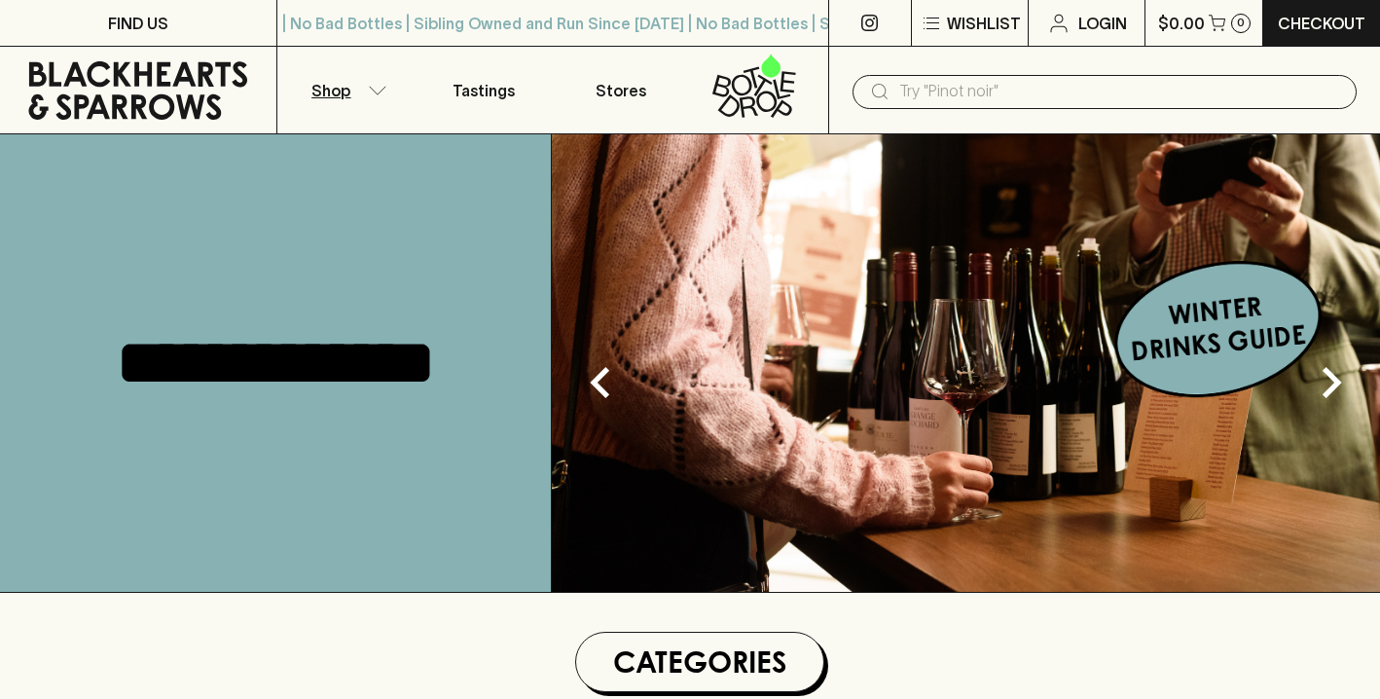
click at [383, 73] on button "Shop" at bounding box center [346, 90] width 138 height 87
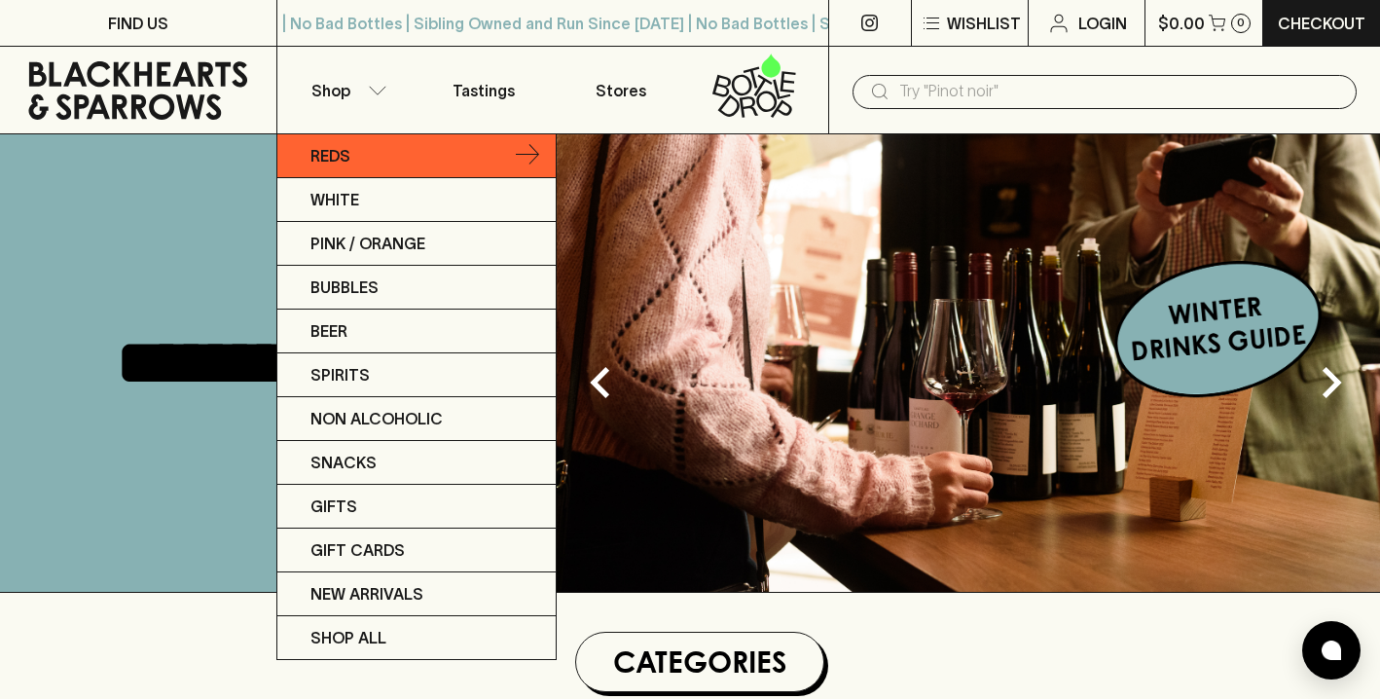
click at [367, 148] on link "Reds" at bounding box center [416, 156] width 278 height 44
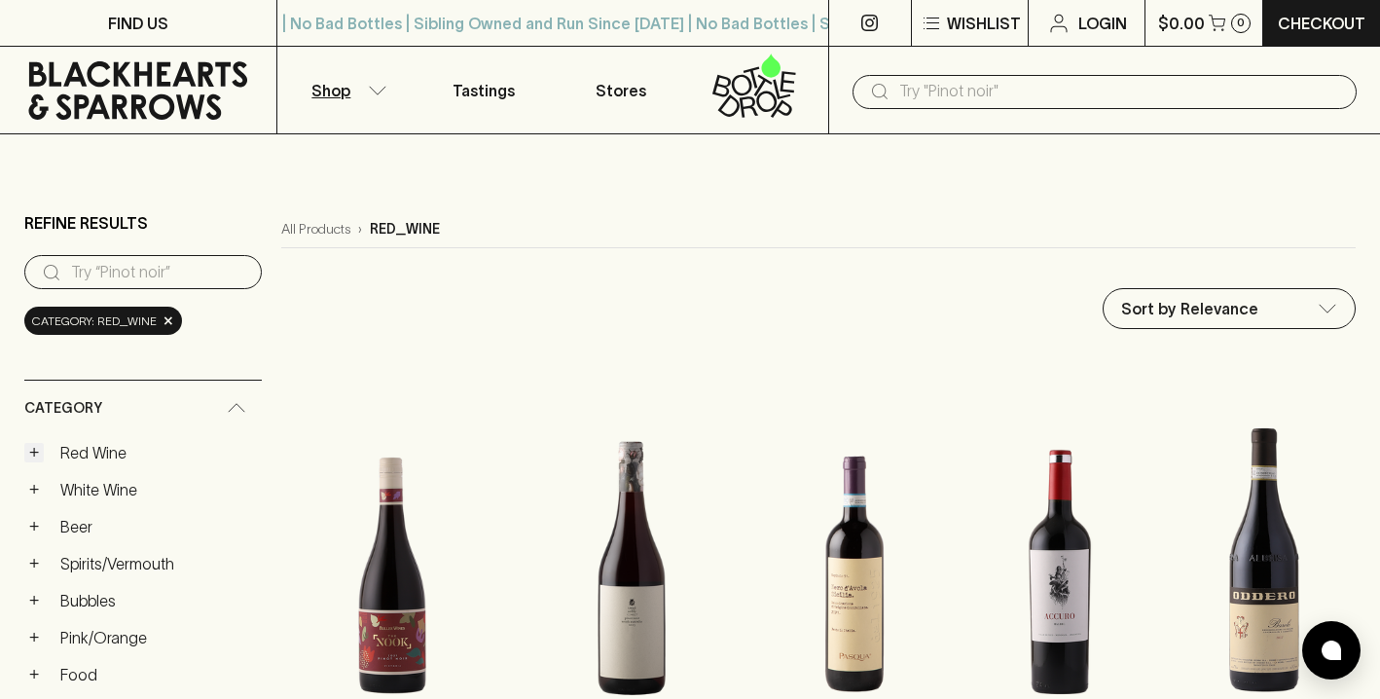
click at [40, 459] on button "+" at bounding box center [33, 452] width 19 height 19
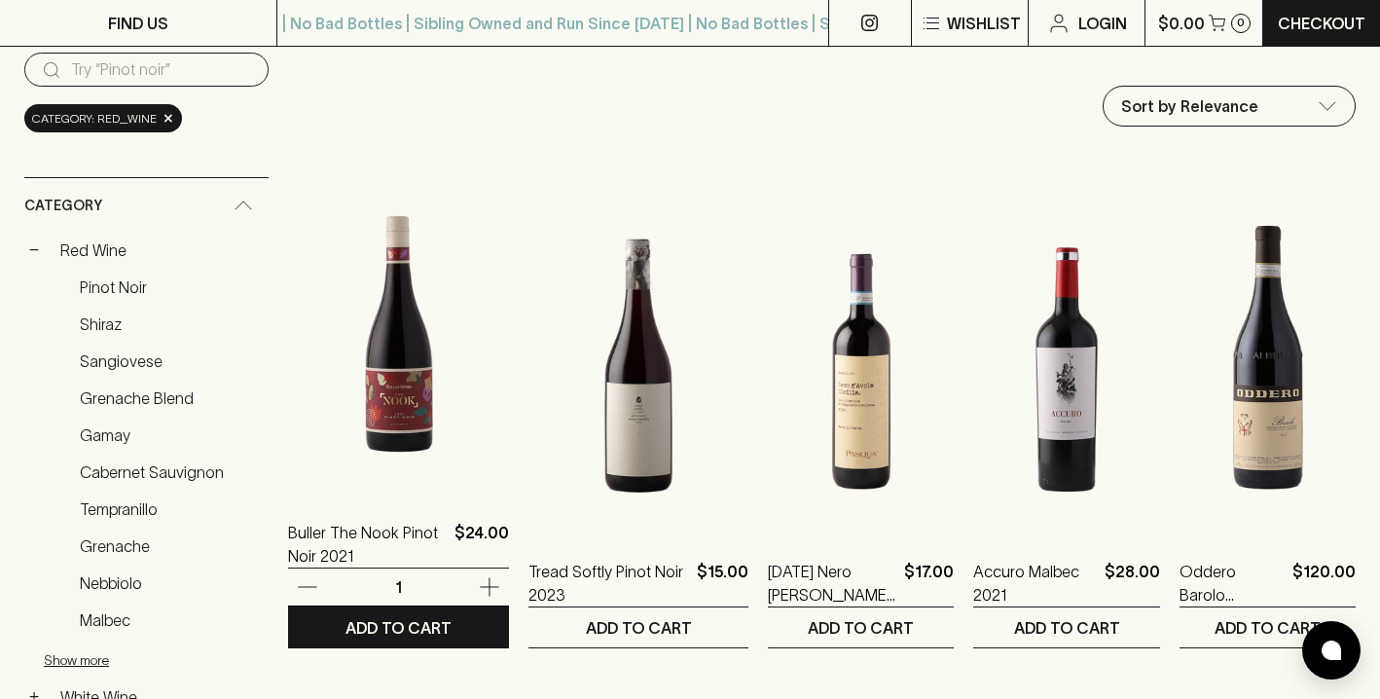
scroll to position [203, 0]
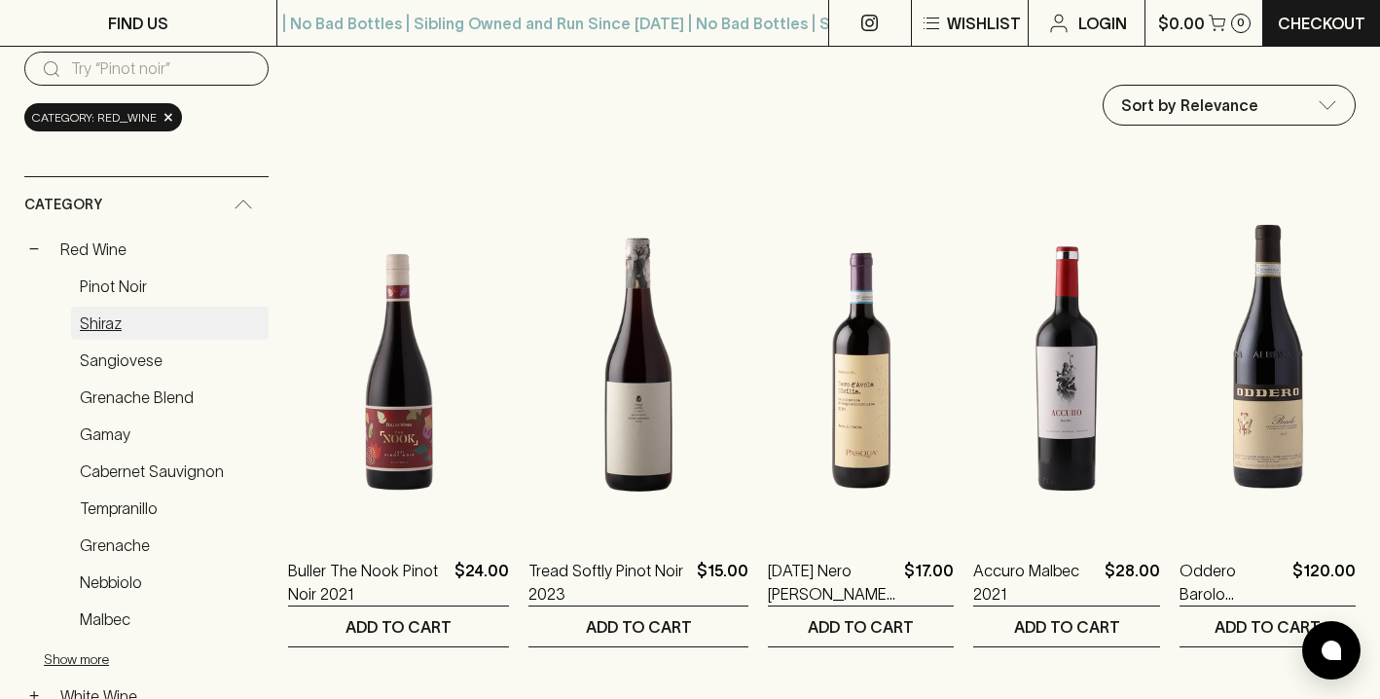
click at [121, 322] on link "Shiraz" at bounding box center [170, 323] width 198 height 33
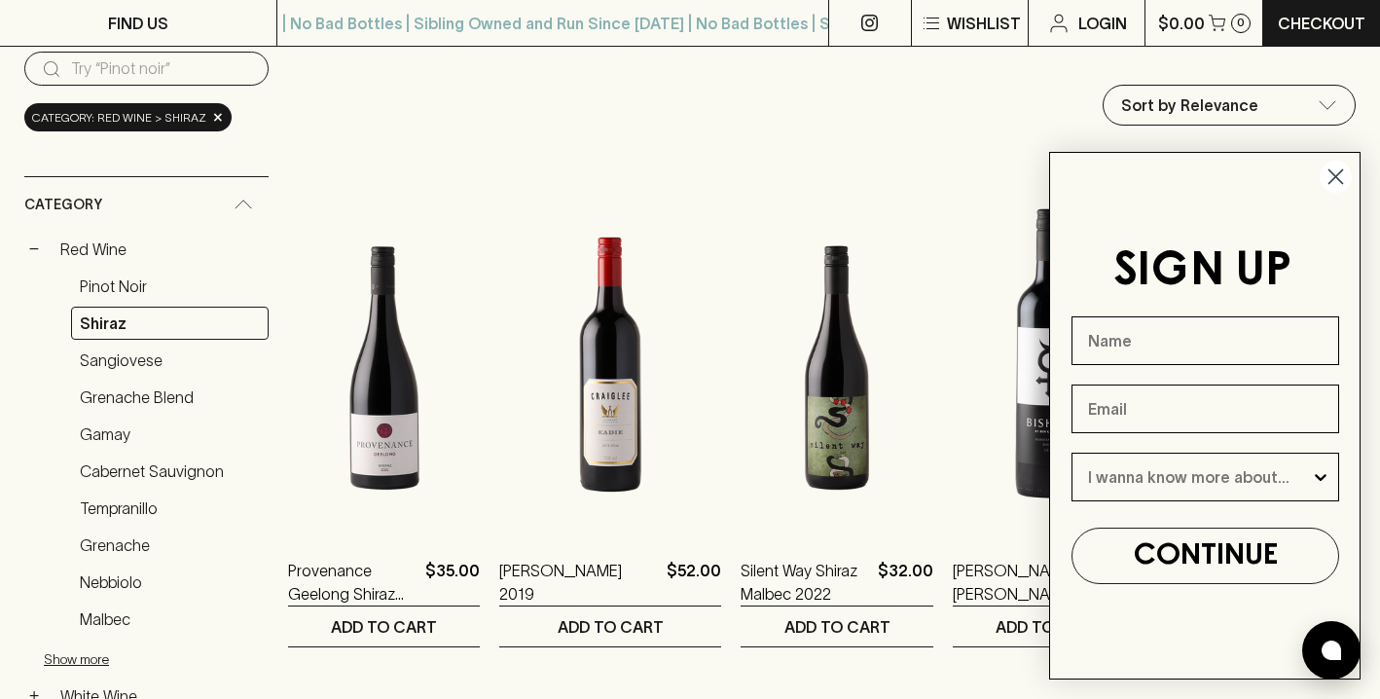
click at [1344, 178] on circle "Close dialog" at bounding box center [1336, 177] width 32 height 32
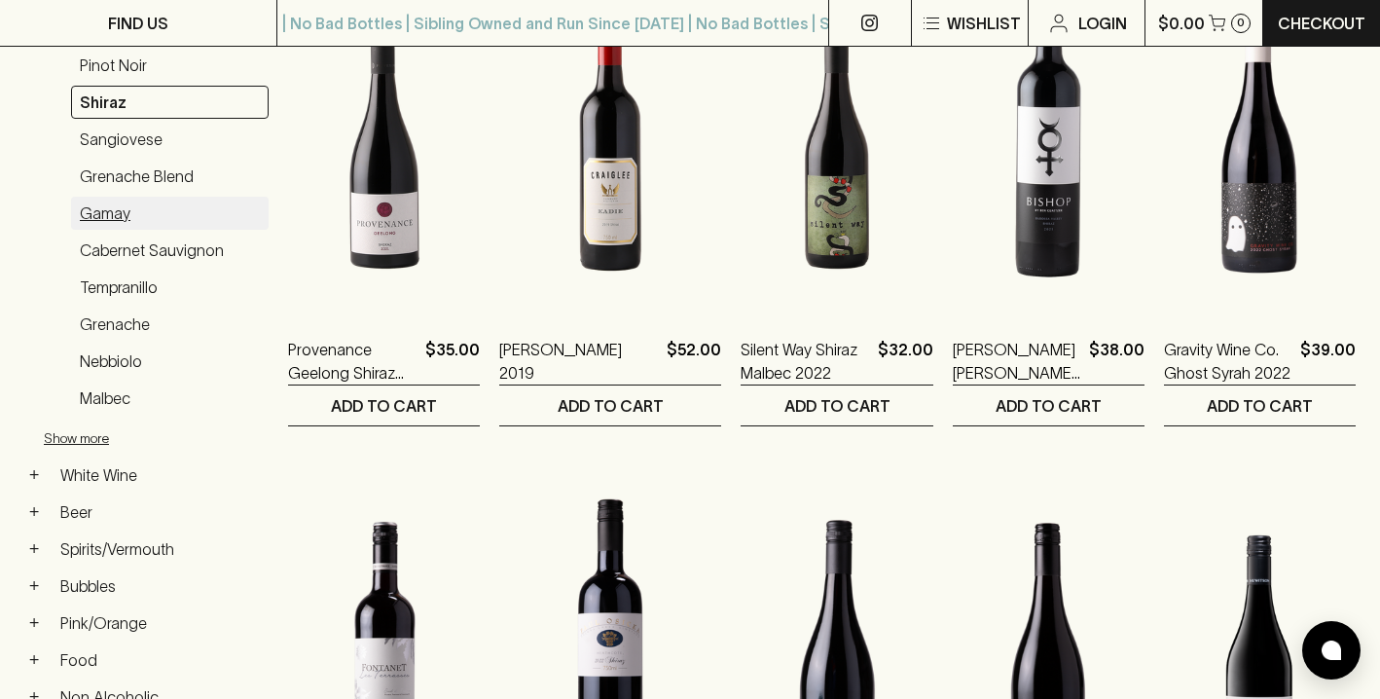
scroll to position [345, 0]
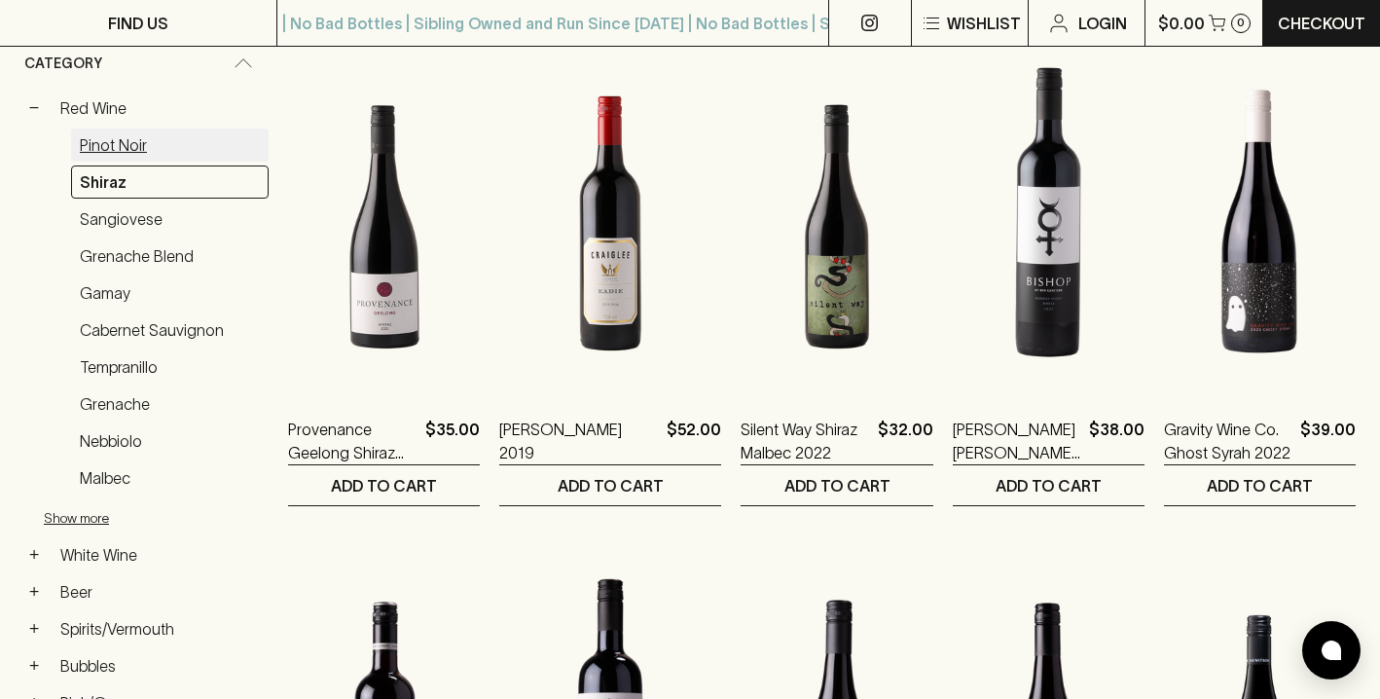
click at [129, 151] on link "Pinot Noir" at bounding box center [170, 144] width 198 height 33
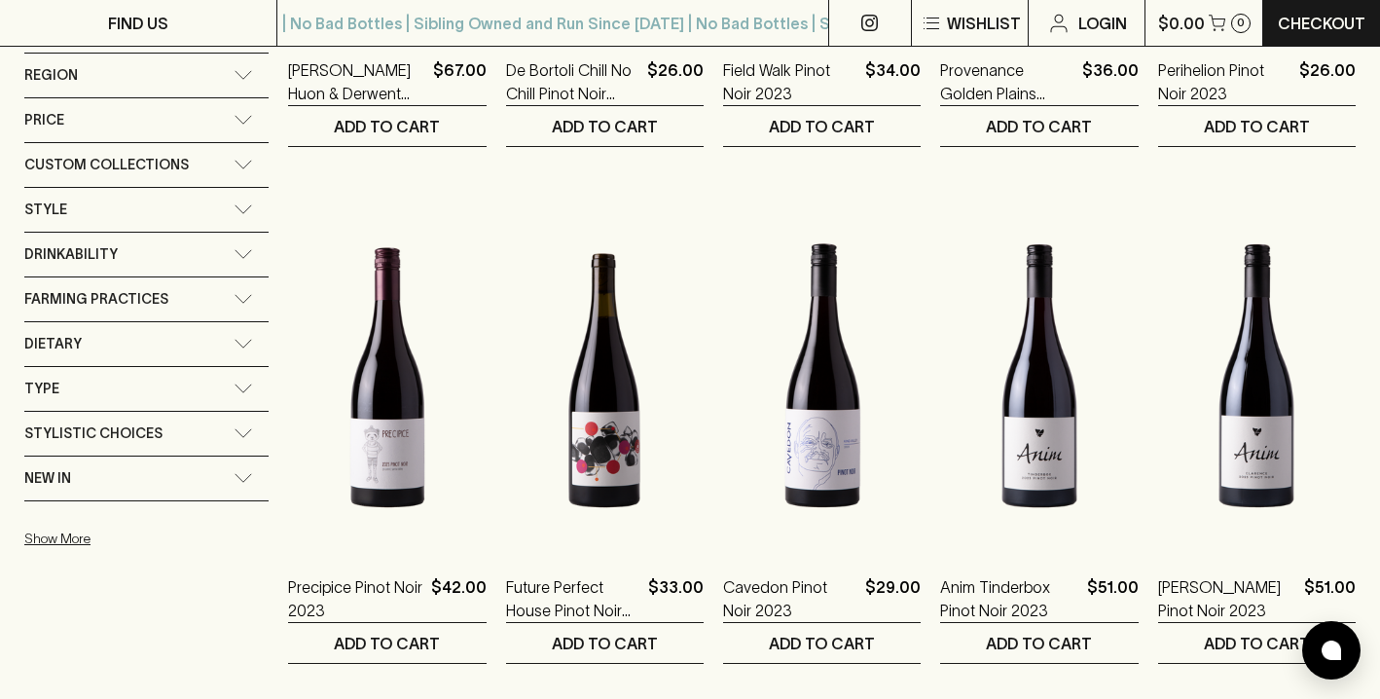
scroll to position [1220, 0]
click at [245, 487] on div "New In" at bounding box center [146, 479] width 244 height 44
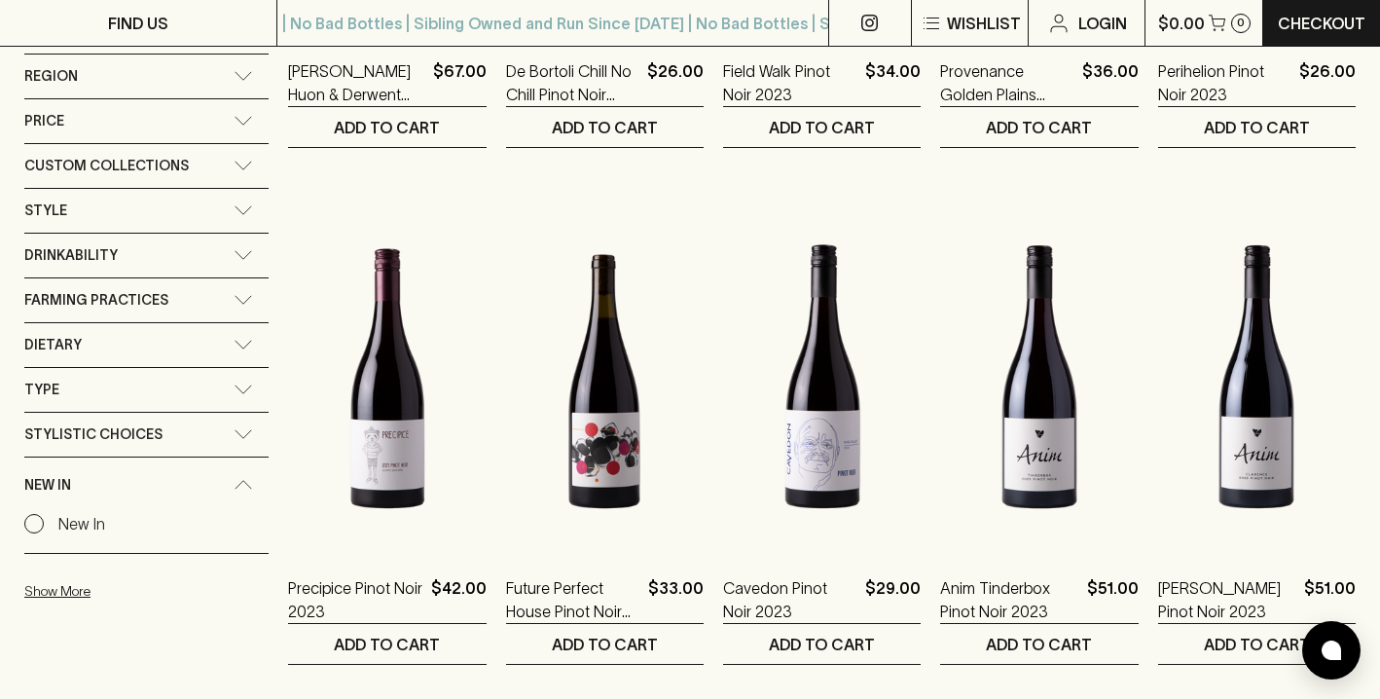
click at [251, 399] on div "Type" at bounding box center [146, 390] width 244 height 44
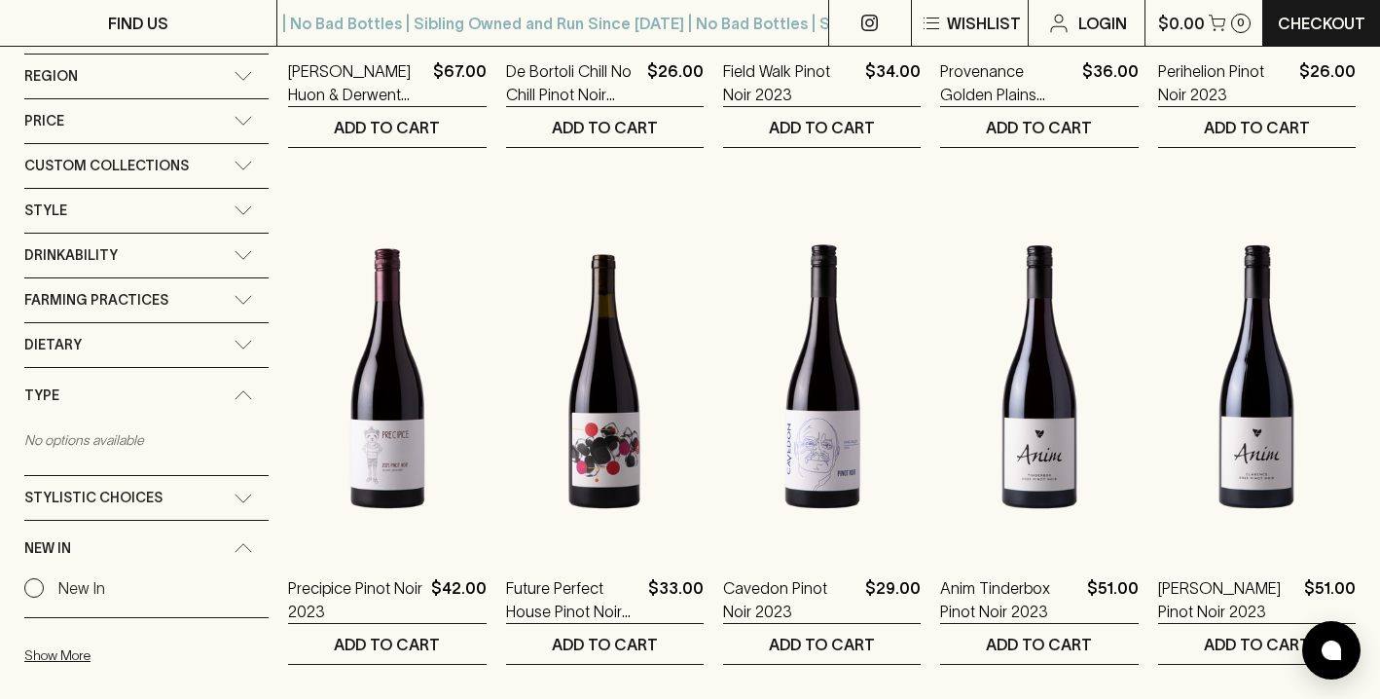
click at [244, 497] on icon at bounding box center [243, 498] width 19 height 10
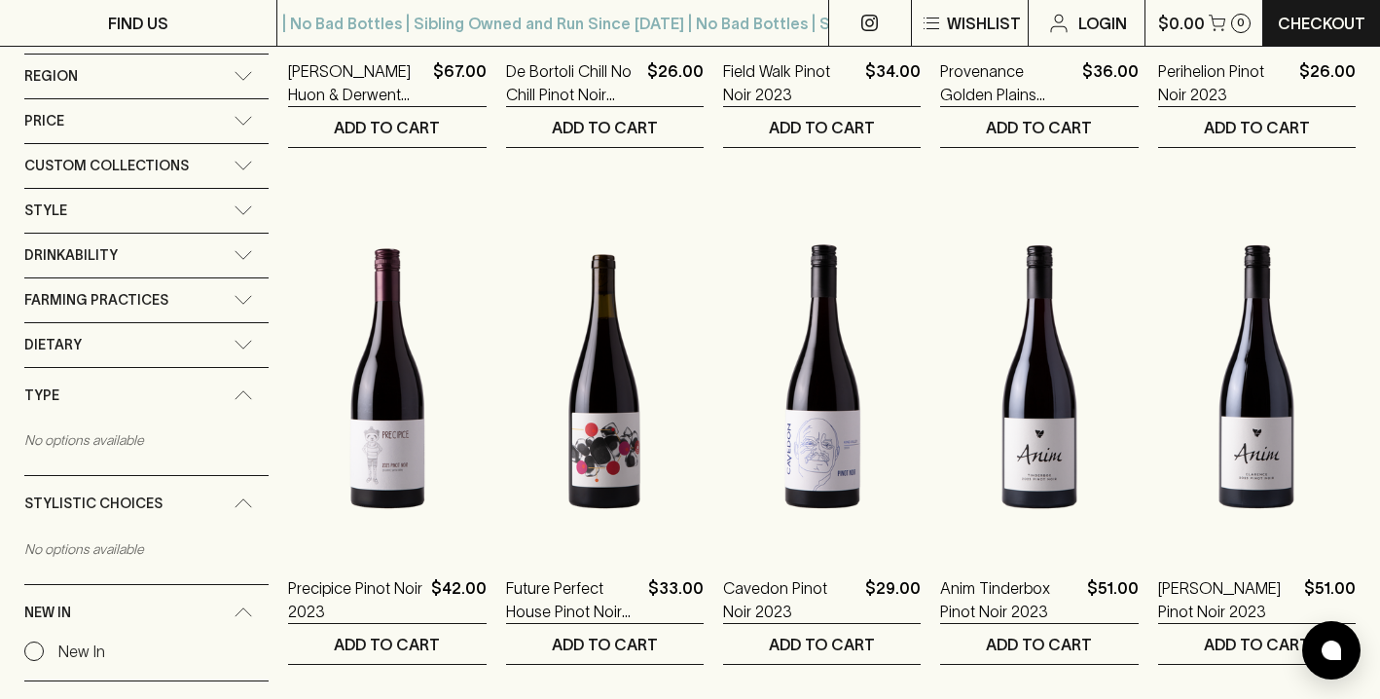
click at [263, 306] on div "Farming Practices" at bounding box center [146, 300] width 244 height 44
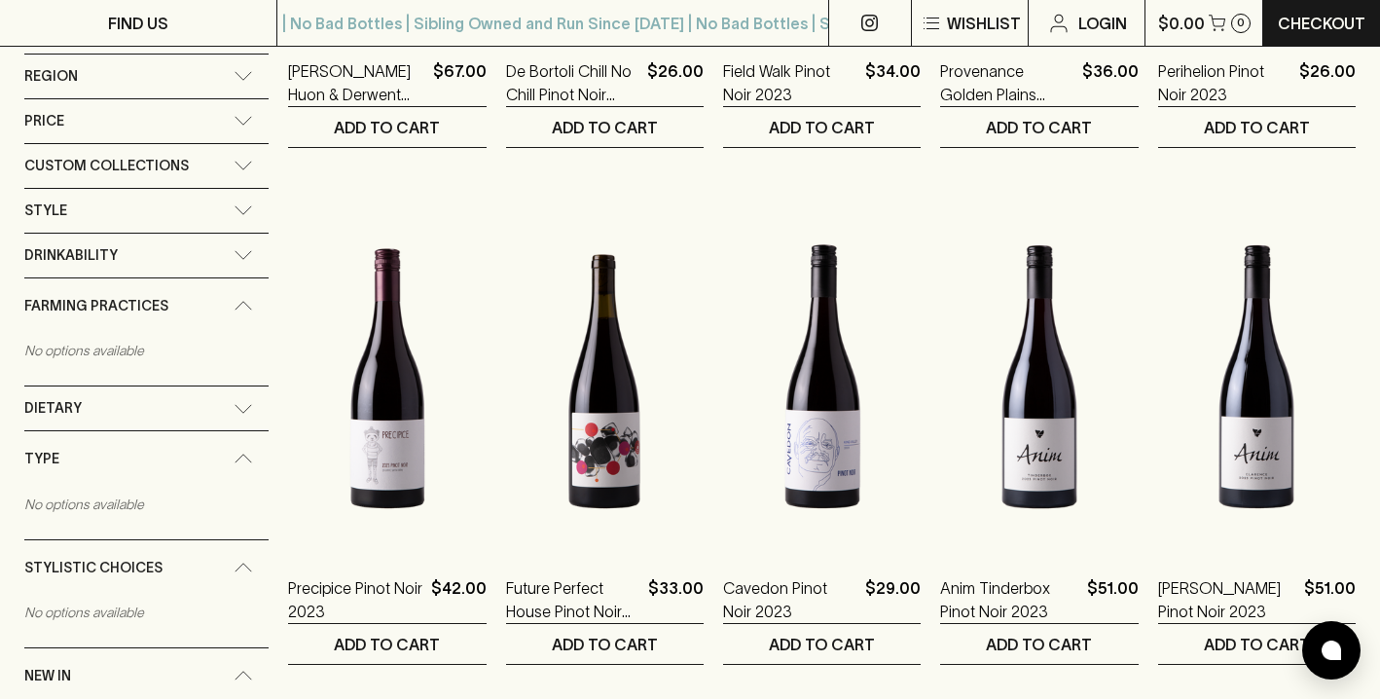
click at [256, 431] on div "Type No options available" at bounding box center [146, 485] width 244 height 109
click at [250, 404] on icon at bounding box center [243, 409] width 19 height 10
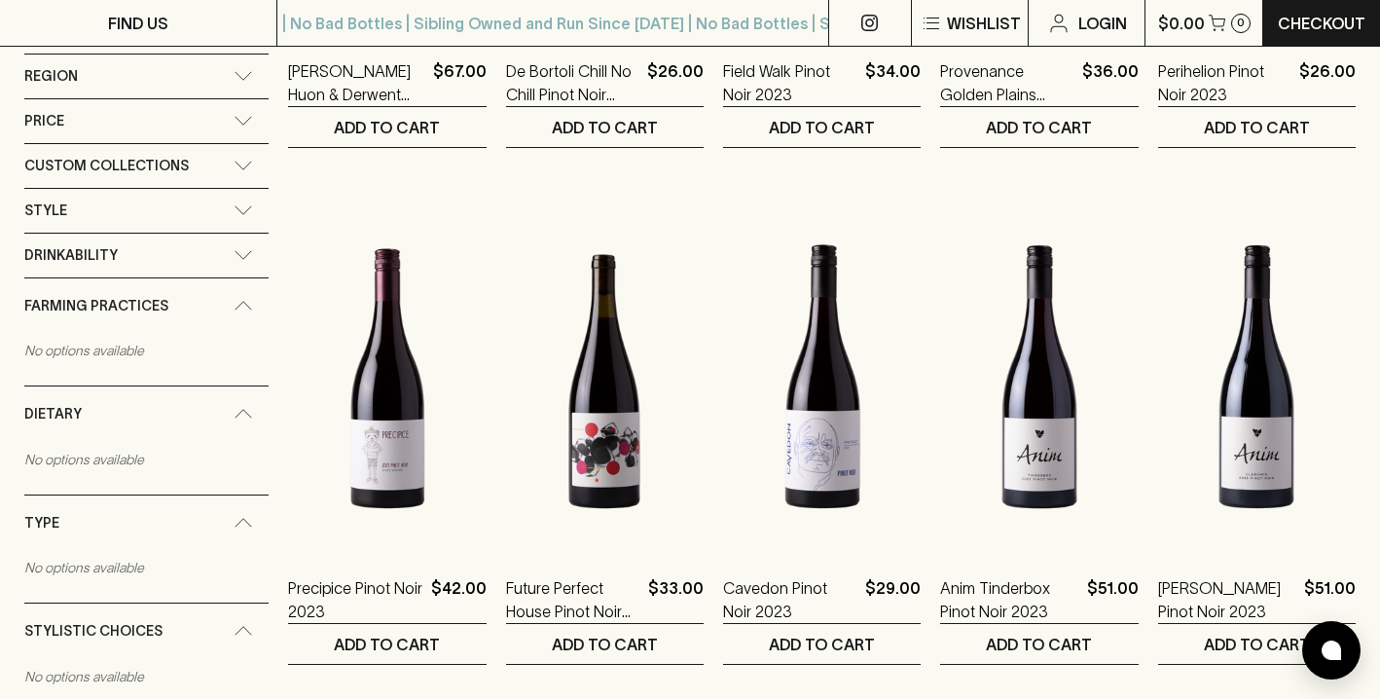
click at [234, 165] on icon at bounding box center [243, 166] width 19 height 10
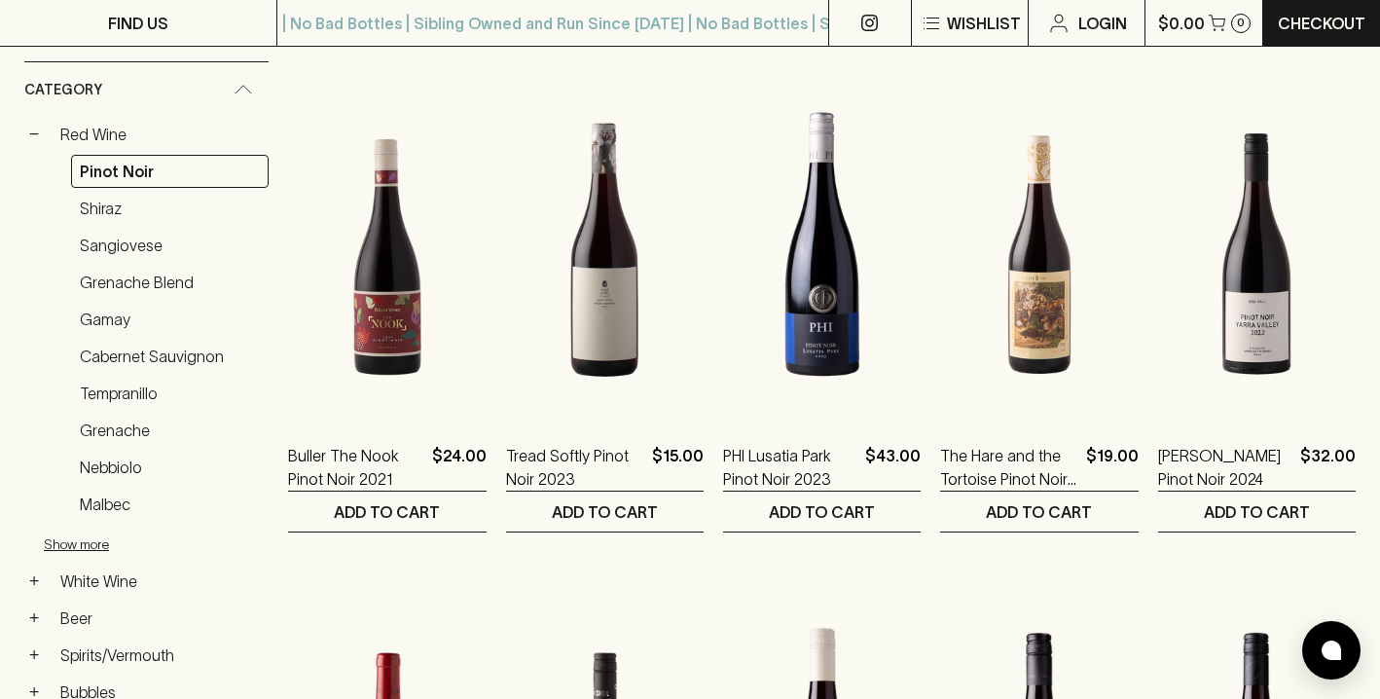
scroll to position [0, 0]
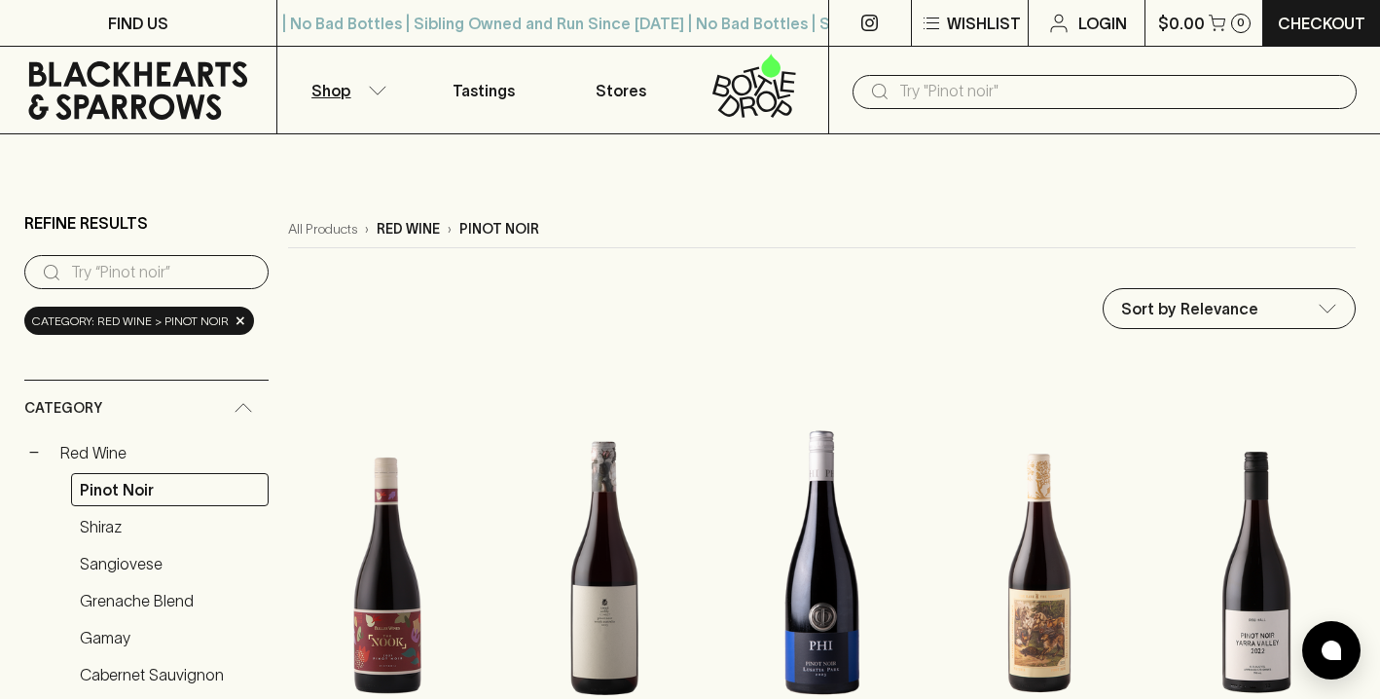
click at [370, 91] on icon "button" at bounding box center [377, 91] width 19 height 10
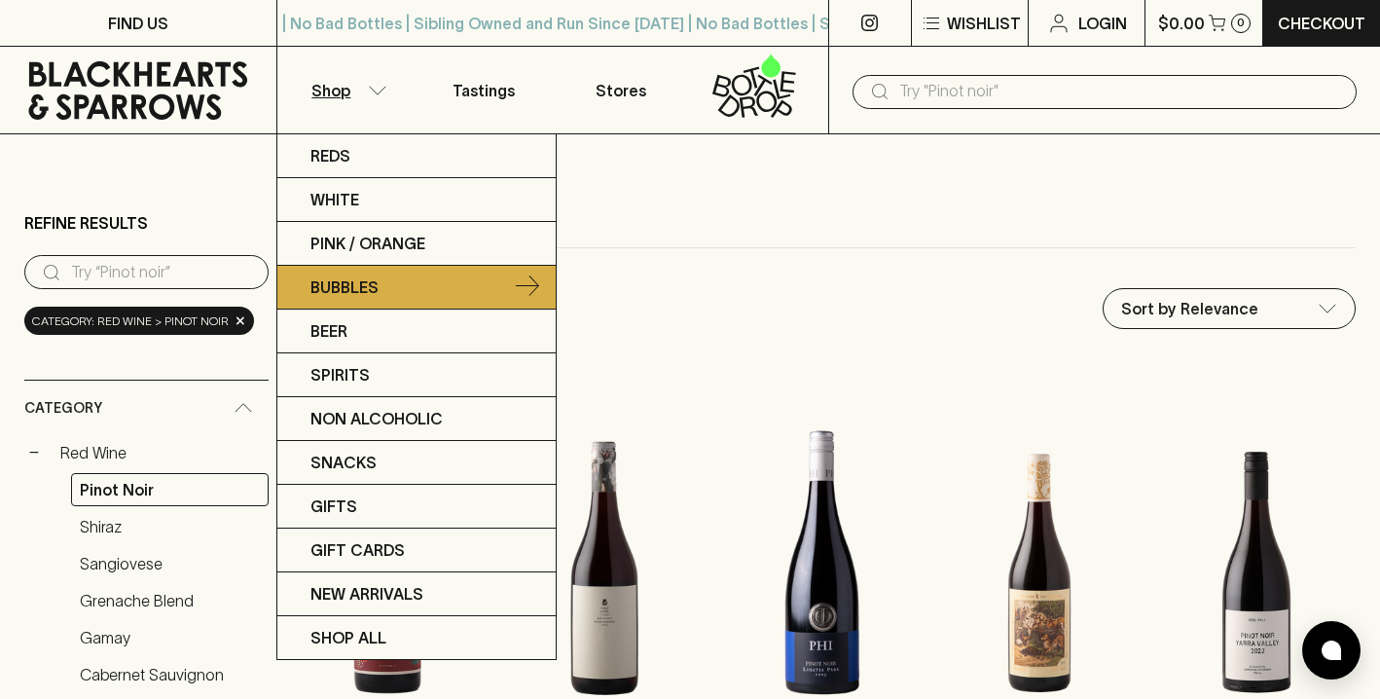
click at [352, 308] on link "Bubbles" at bounding box center [416, 288] width 278 height 44
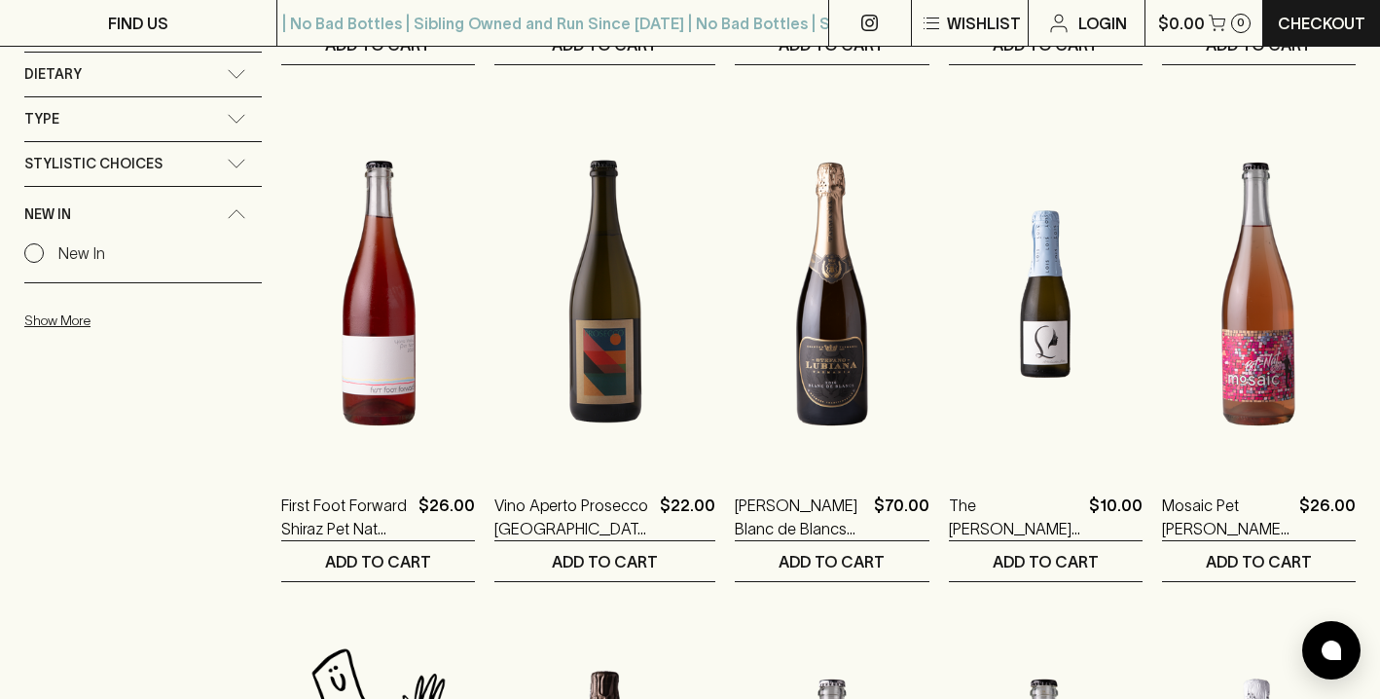
scroll to position [1307, 0]
